Goal: Transaction & Acquisition: Purchase product/service

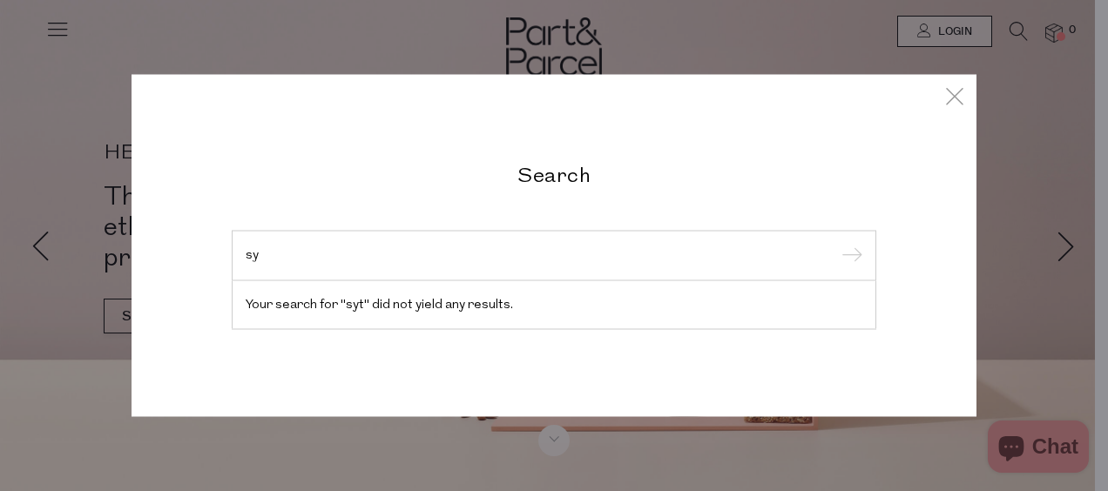
type input "s"
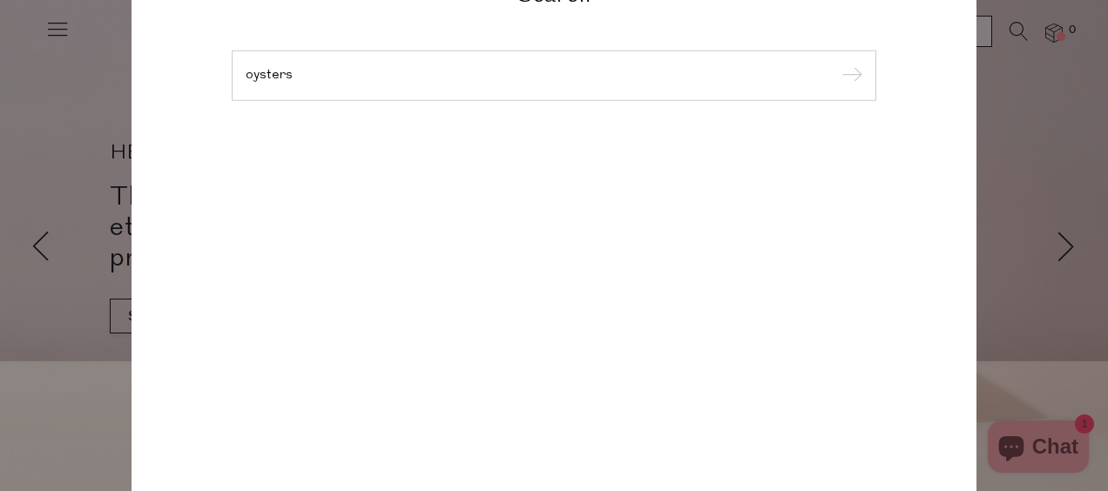
type input "oysters"
click at [836, 64] on input "submit" at bounding box center [849, 77] width 26 height 26
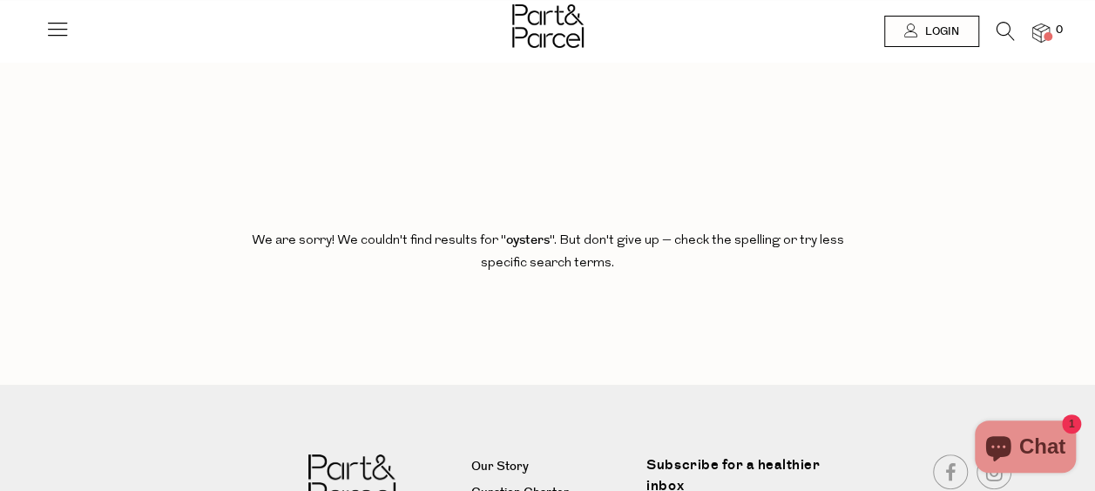
click at [1002, 28] on icon at bounding box center [1006, 31] width 18 height 19
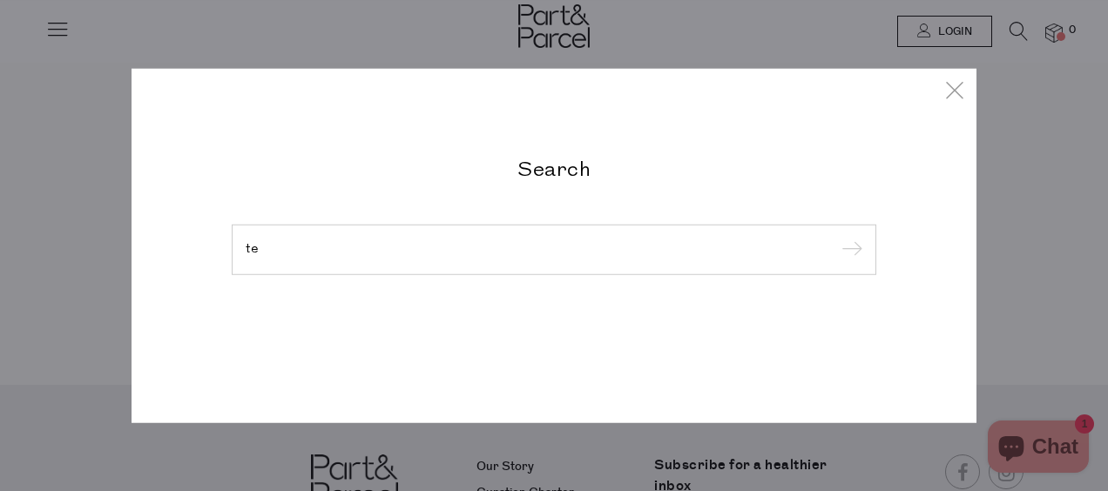
type input "t"
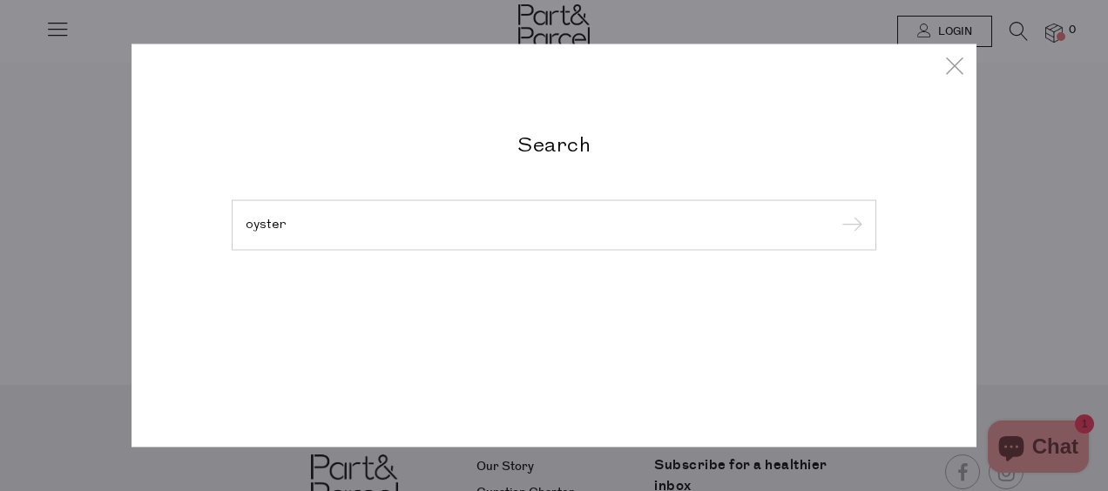
type input "oyster"
click at [836, 213] on input "submit" at bounding box center [849, 226] width 26 height 26
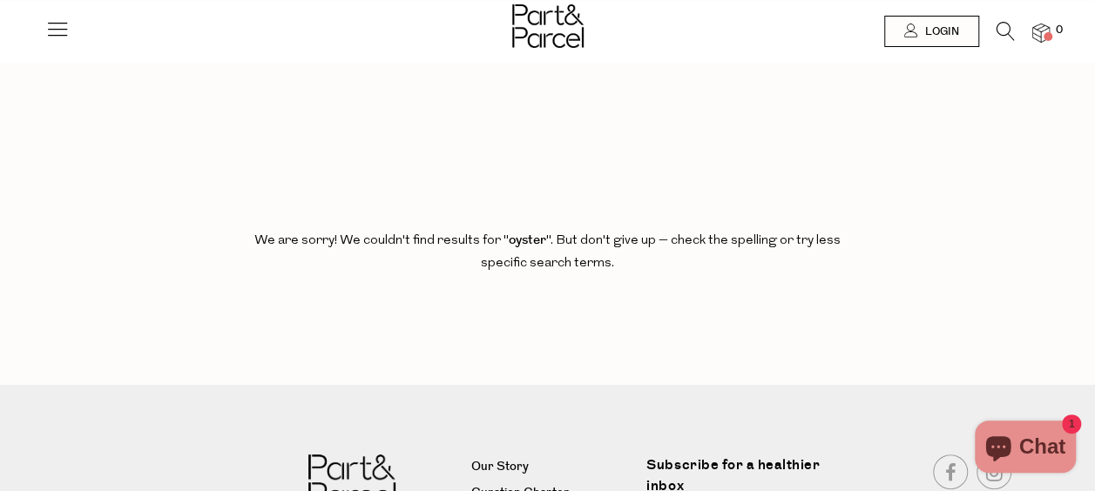
click at [1009, 40] on icon at bounding box center [1006, 31] width 18 height 19
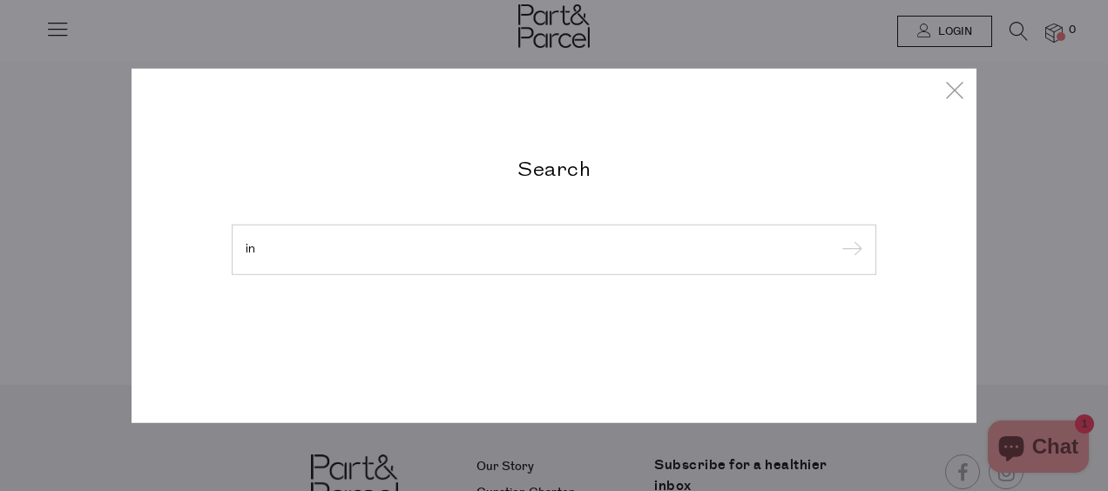
type input "i"
type input "sardines"
click at [836, 238] on input "submit" at bounding box center [849, 251] width 26 height 26
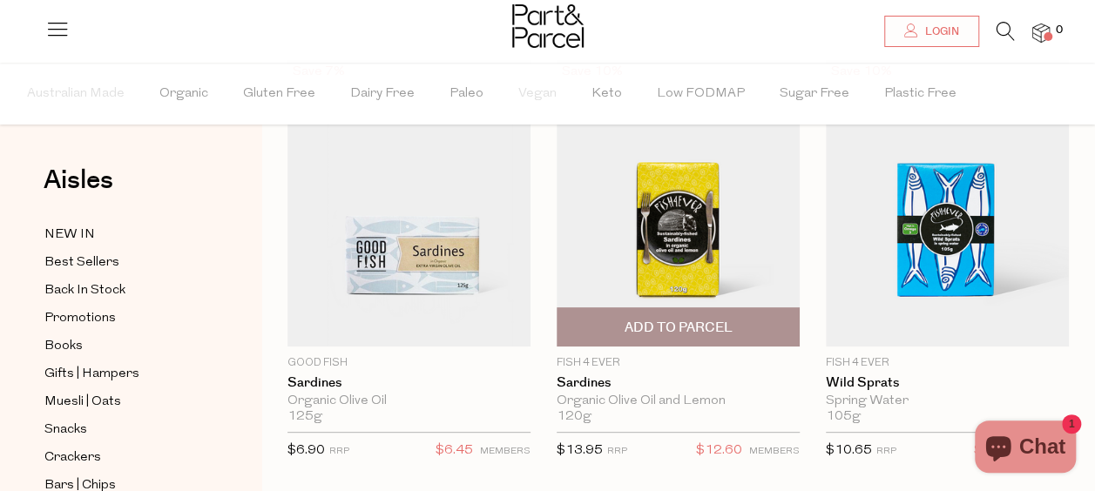
scroll to position [135, 0]
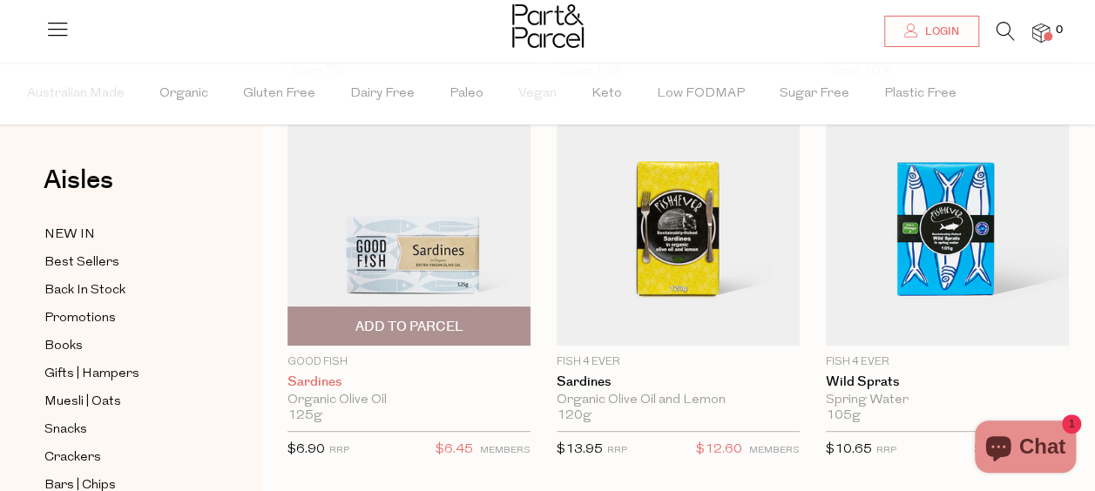
click at [298, 382] on link "Sardines" at bounding box center [409, 383] width 243 height 16
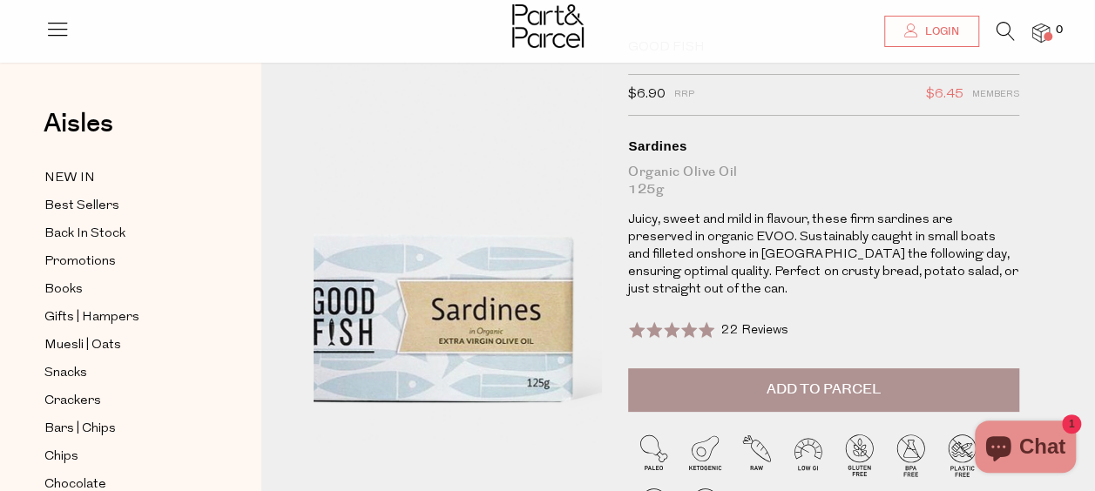
scroll to position [77, 0]
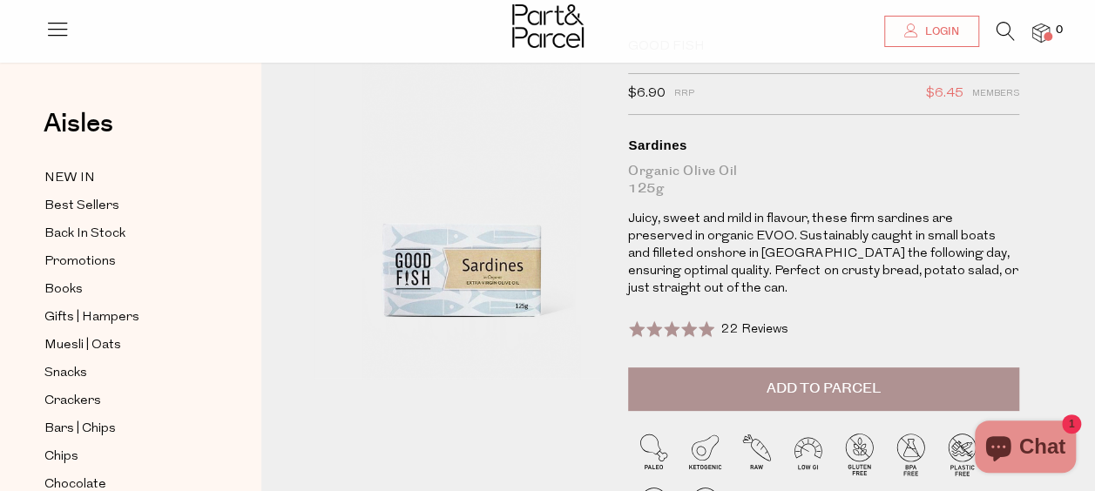
click at [721, 327] on span "22 Reviews" at bounding box center [754, 329] width 67 height 13
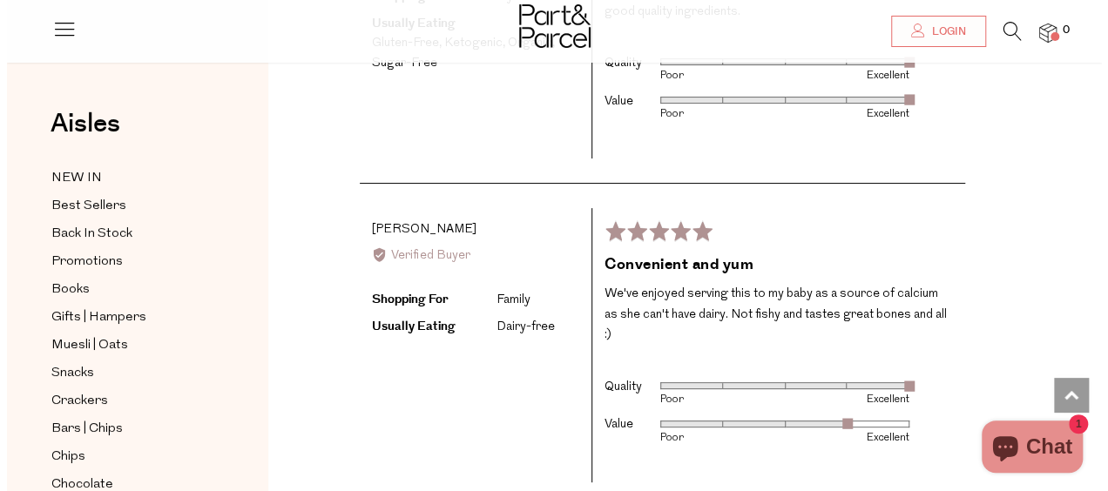
scroll to position [3368, 0]
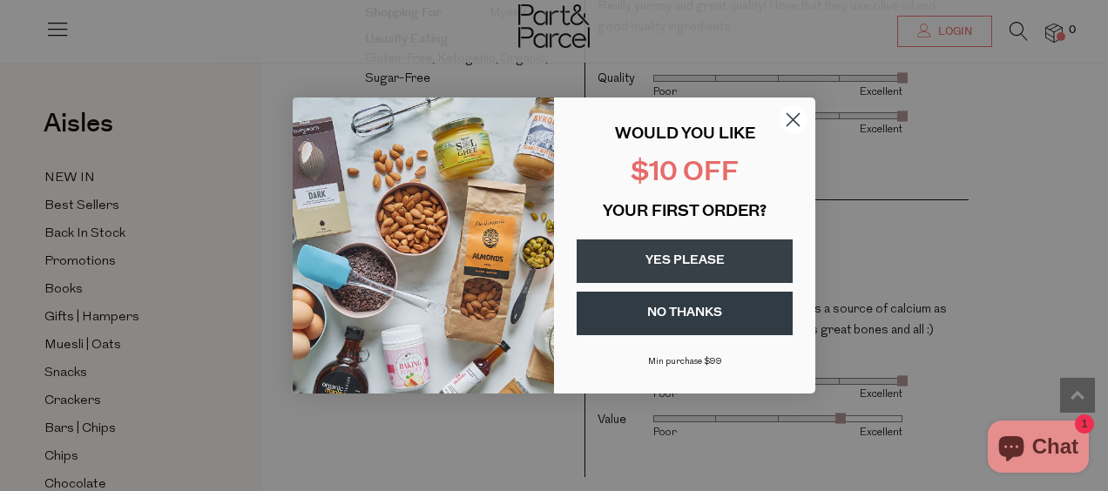
click at [788, 126] on icon "Close dialog" at bounding box center [794, 120] width 12 height 12
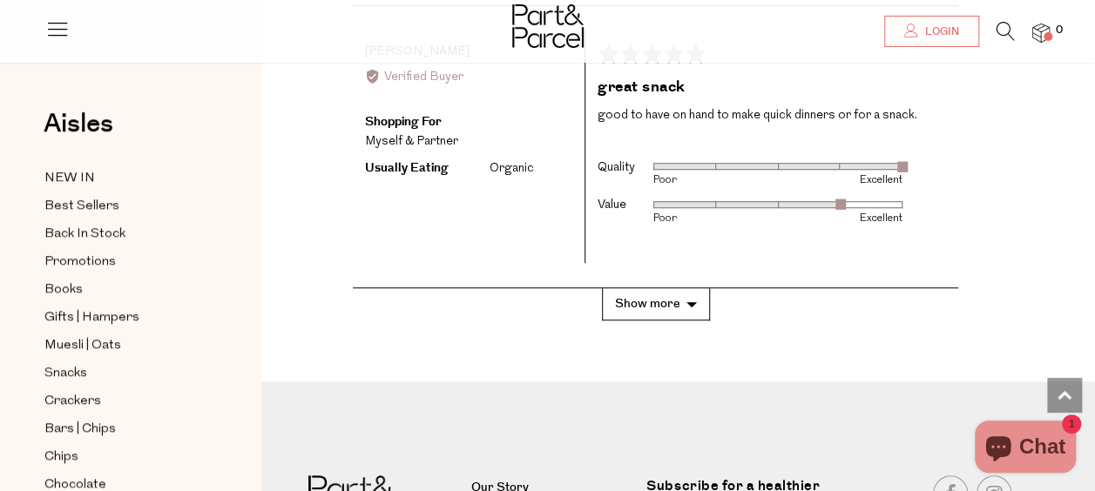
scroll to position [3908, 0]
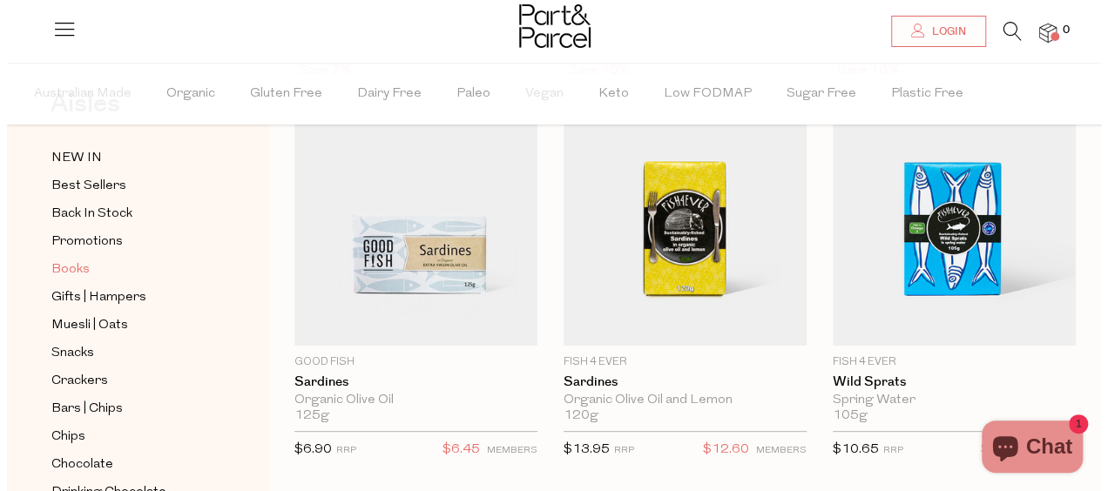
scroll to position [197, 0]
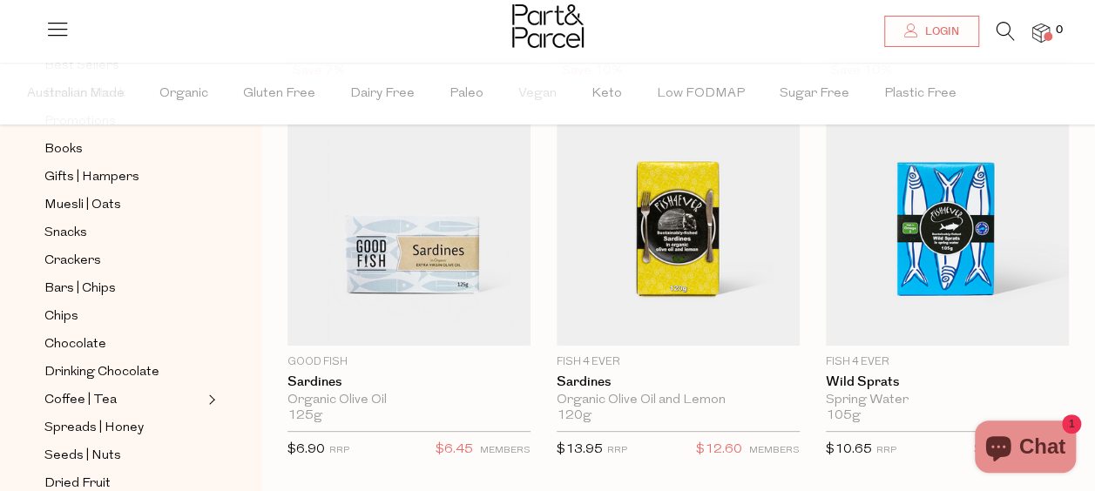
click at [995, 30] on li at bounding box center [997, 35] width 36 height 27
click at [1005, 28] on icon at bounding box center [1006, 31] width 18 height 19
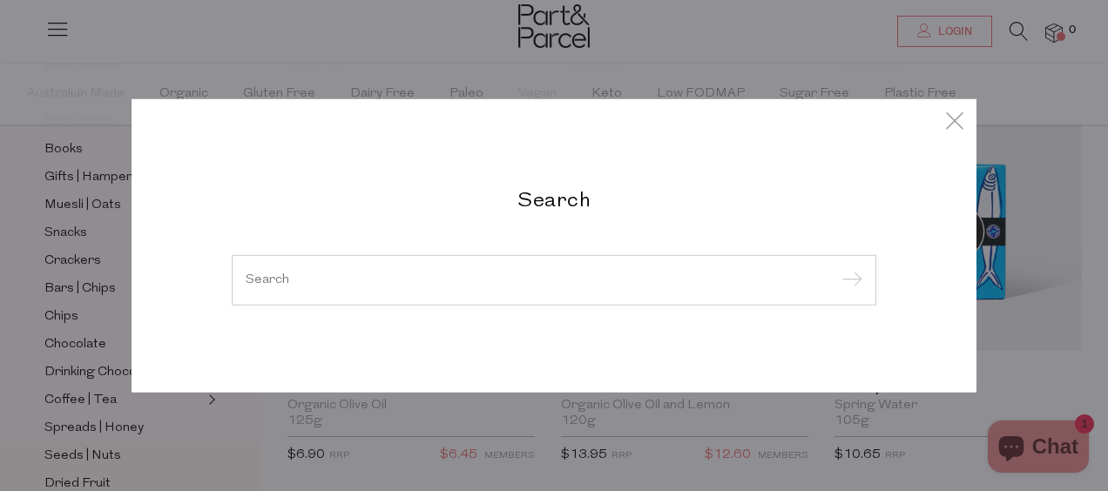
type input "h"
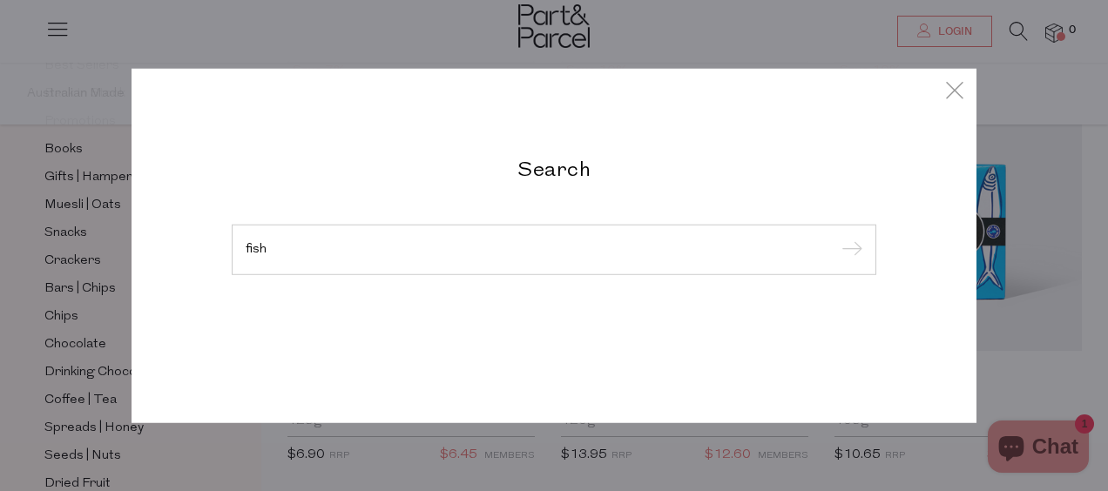
type input "fish"
click at [836, 238] on input "submit" at bounding box center [849, 251] width 26 height 26
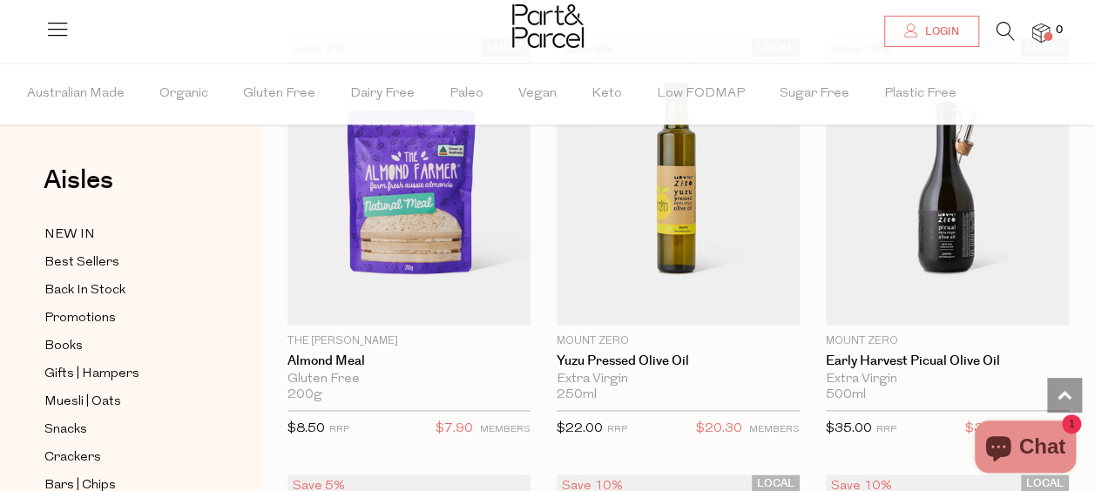
scroll to position [1007, 0]
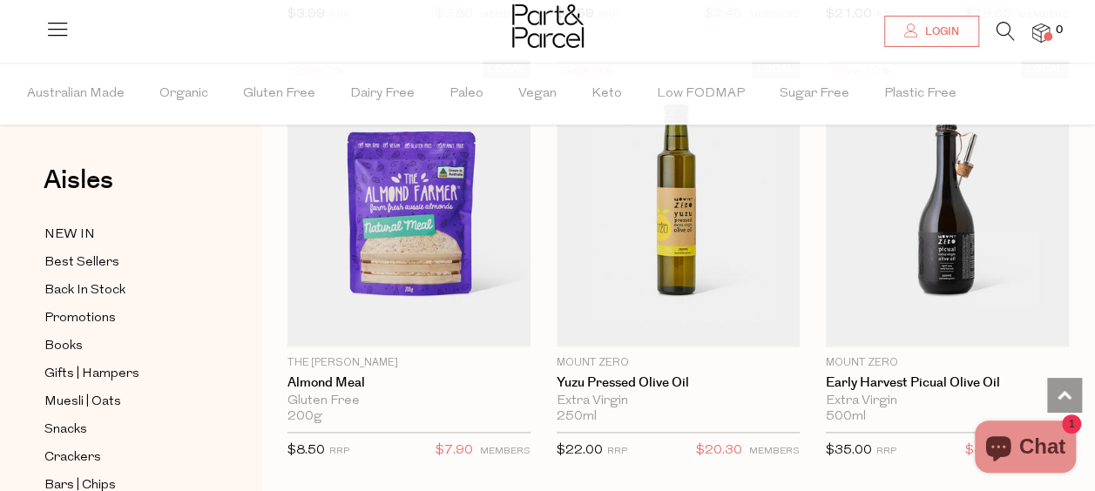
click at [999, 39] on icon at bounding box center [1006, 31] width 18 height 19
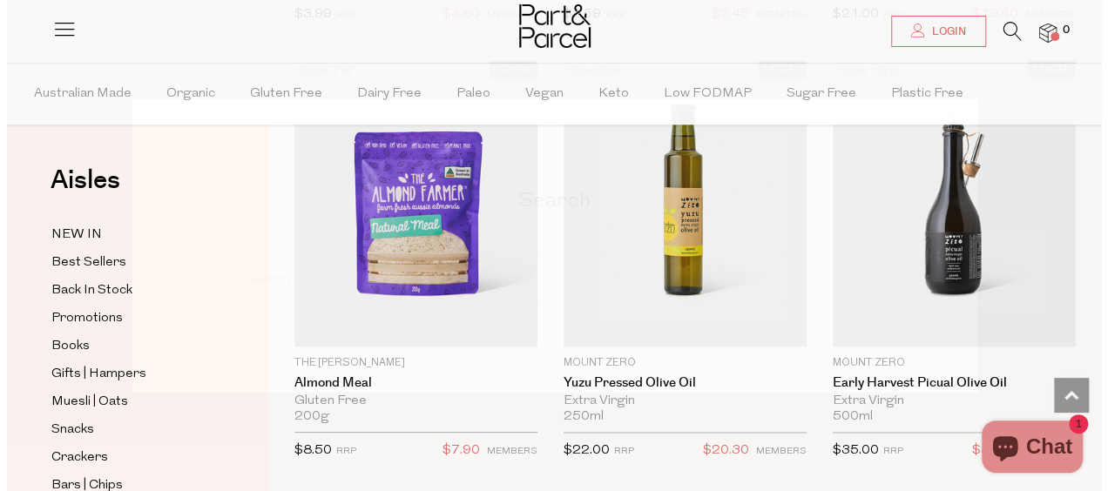
scroll to position [1018, 0]
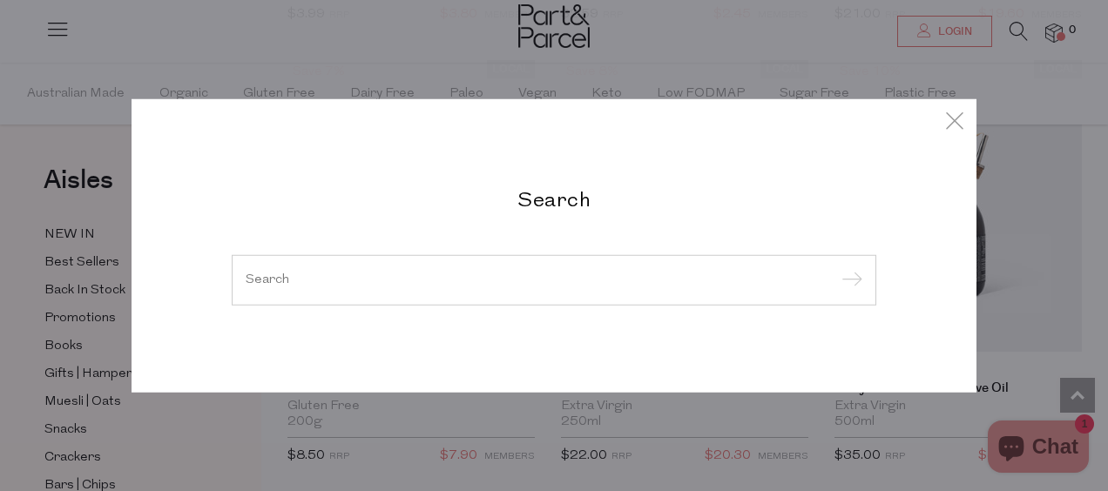
type input "e"
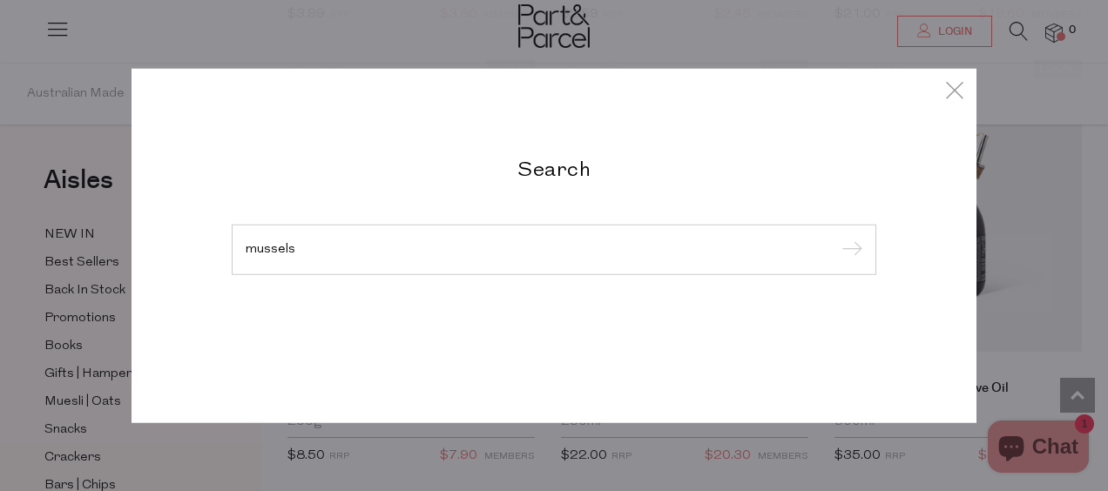
type input "mussels"
click at [836, 238] on input "submit" at bounding box center [849, 251] width 26 height 26
